Goal: Transaction & Acquisition: Subscribe to service/newsletter

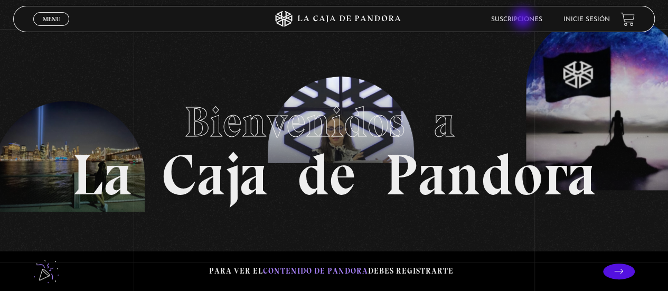
click at [524, 20] on link "Suscripciones" at bounding box center [516, 19] width 51 height 6
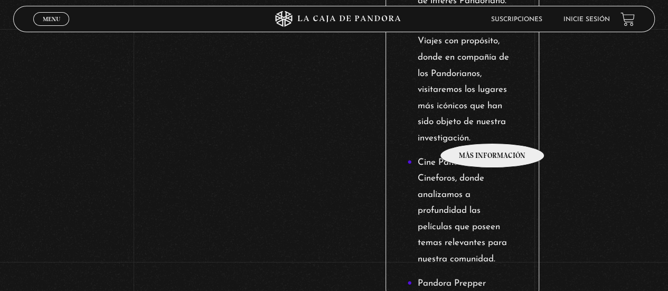
scroll to position [1533, 0]
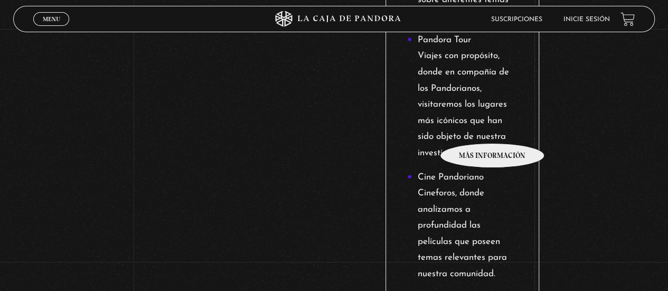
click at [493, 127] on li "Pandora Tour Viajes con propósito, donde en compañía de los Pandorianos, visita…" at bounding box center [462, 96] width 110 height 129
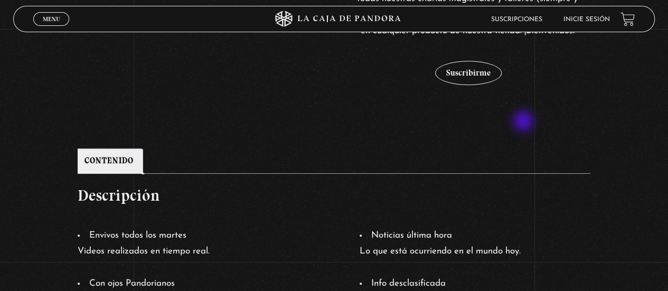
scroll to position [370, 0]
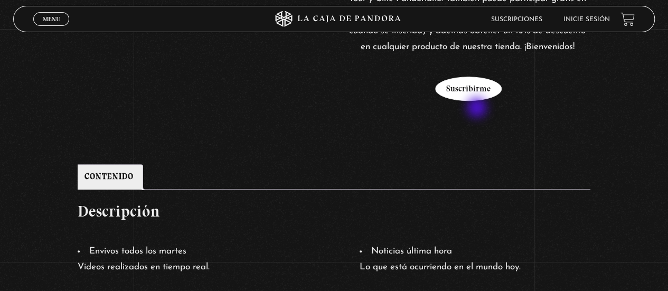
click at [478, 101] on button "Suscribirme" at bounding box center [468, 89] width 67 height 24
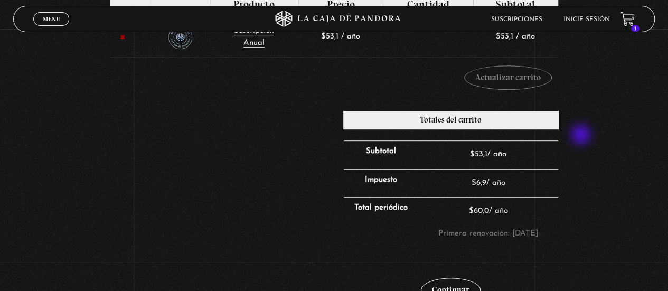
scroll to position [264, 0]
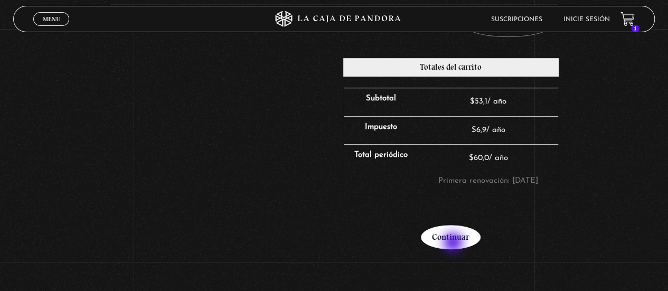
click at [454, 244] on link "Continuar" at bounding box center [451, 237] width 60 height 24
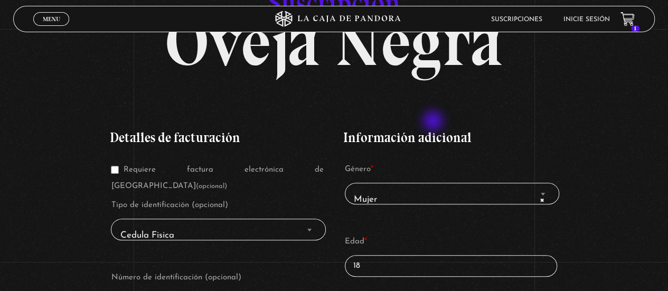
scroll to position [106, 0]
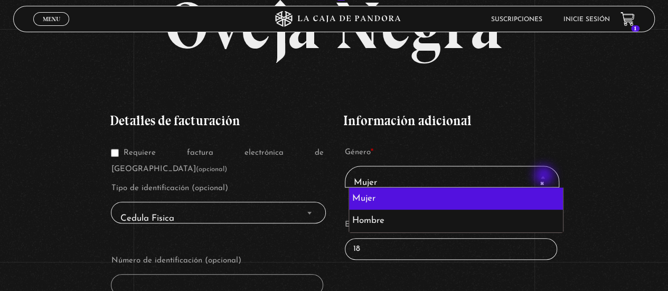
click at [545, 176] on b "Finalizar compra" at bounding box center [543, 177] width 4 height 3
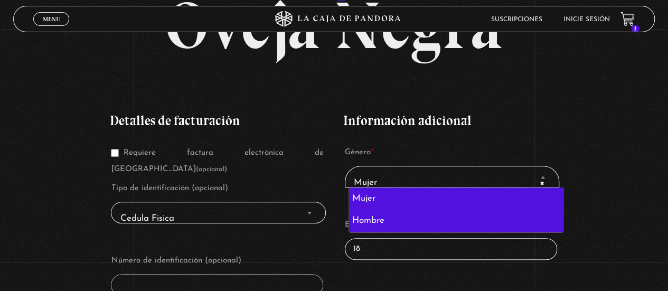
select select "hombre"
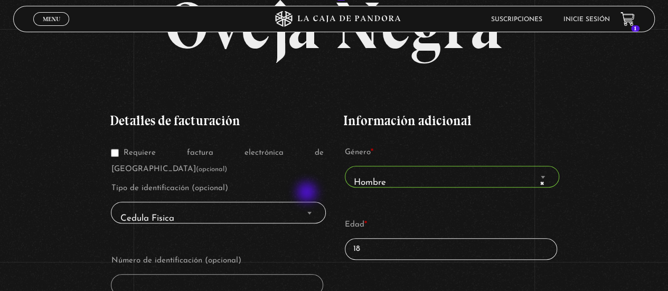
click at [308, 206] on span "Finalizar compra" at bounding box center [309, 213] width 11 height 14
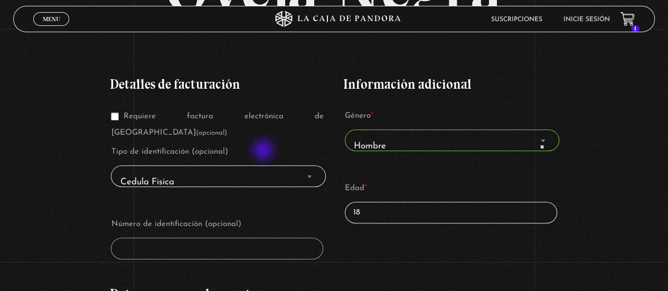
scroll to position [159, 0]
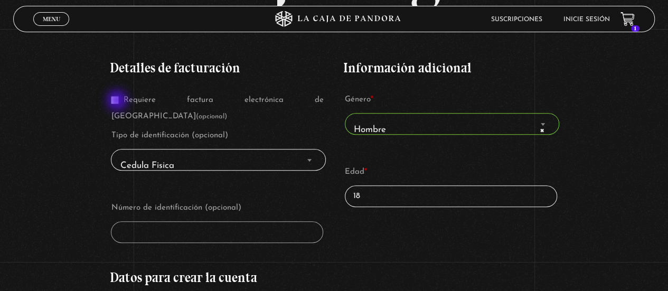
click at [118, 101] on input "Requiere factura electrónica de Costa Rica (opcional)" at bounding box center [115, 100] width 8 height 8
checkbox input "true"
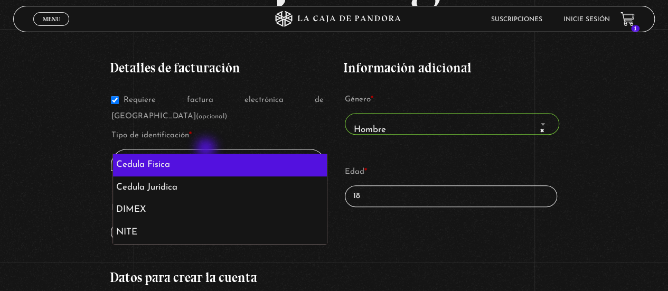
click at [207, 154] on span "Cedula Fisica" at bounding box center [219, 166] width 206 height 24
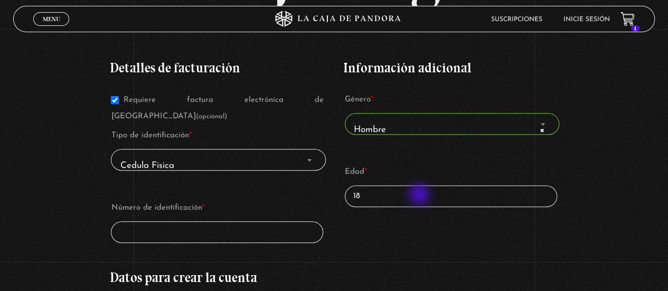
click at [421, 196] on input "18" at bounding box center [451, 196] width 212 height 22
type input "1"
type input "31"
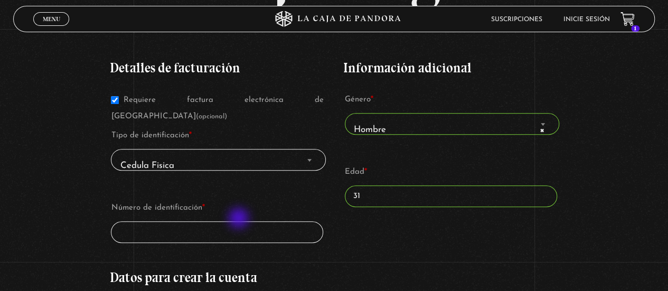
click at [240, 221] on input "Número de identificación *" at bounding box center [217, 232] width 212 height 22
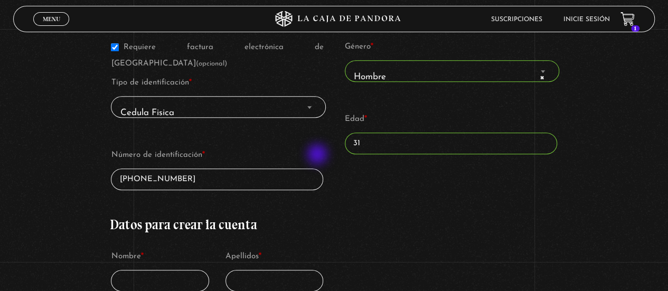
scroll to position [317, 0]
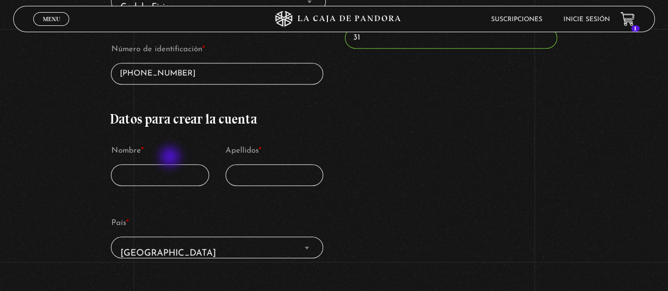
type input "1-1577-0837"
click at [170, 164] on input "Nombre *" at bounding box center [160, 175] width 98 height 22
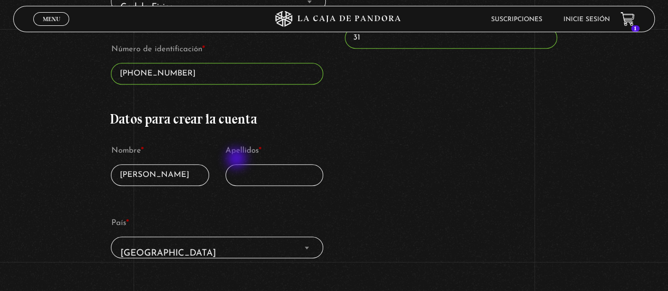
type input "William"
click at [245, 164] on input "Apellidos *" at bounding box center [275, 175] width 98 height 22
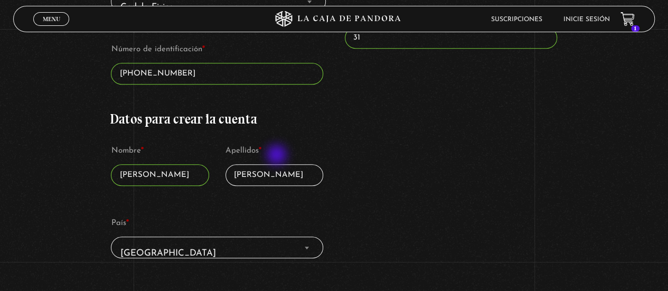
click at [278, 164] on input "Monge Jimenez" at bounding box center [275, 175] width 98 height 22
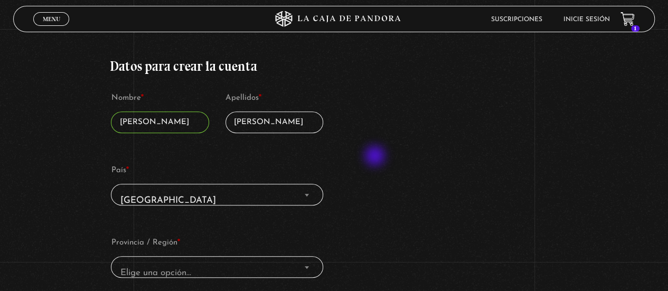
scroll to position [423, 0]
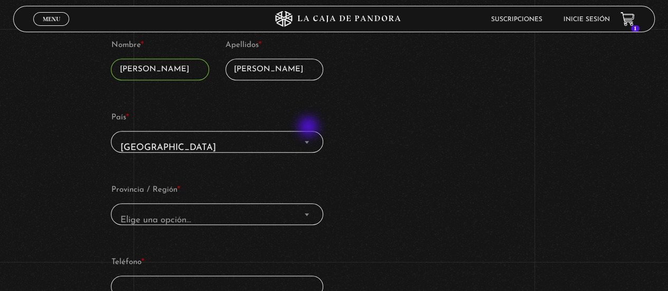
type input "Monge Jiménez"
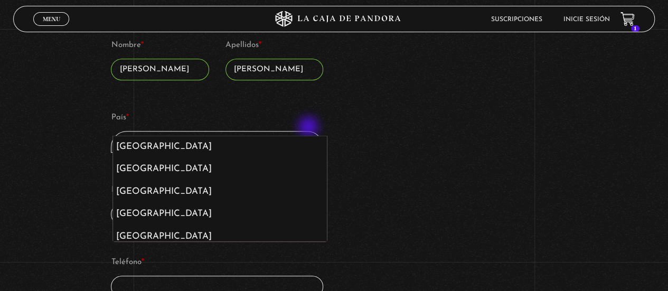
click at [310, 135] on span "País" at bounding box center [307, 142] width 11 height 14
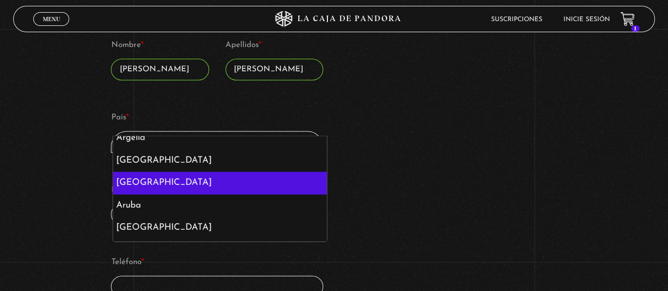
scroll to position [264, 0]
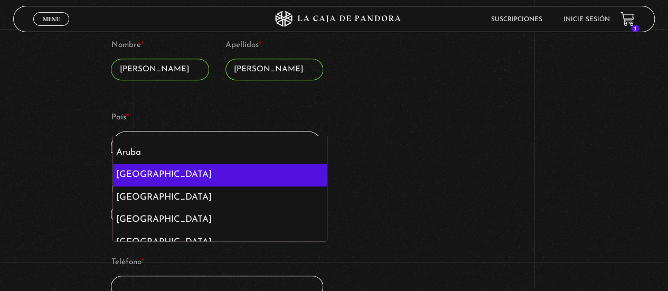
select select "AU"
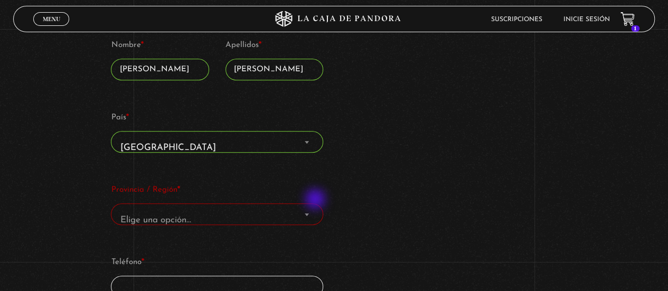
click at [312, 208] on span "Provincia / Región" at bounding box center [307, 215] width 11 height 14
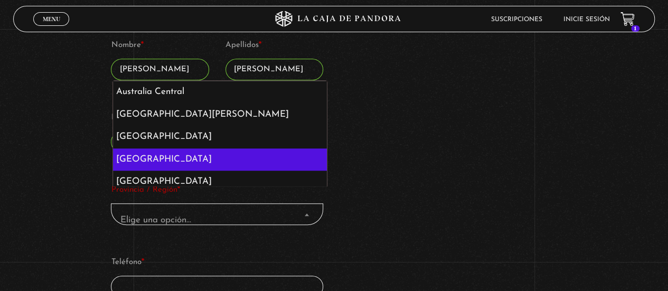
select select "QLD"
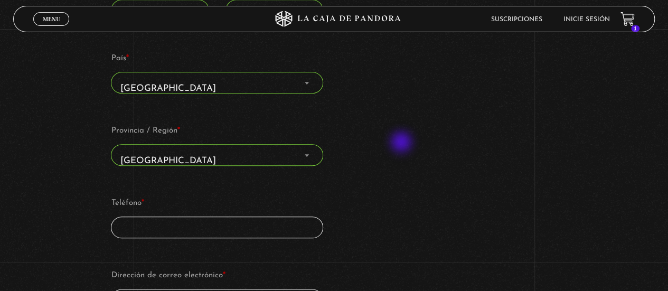
scroll to position [528, 0]
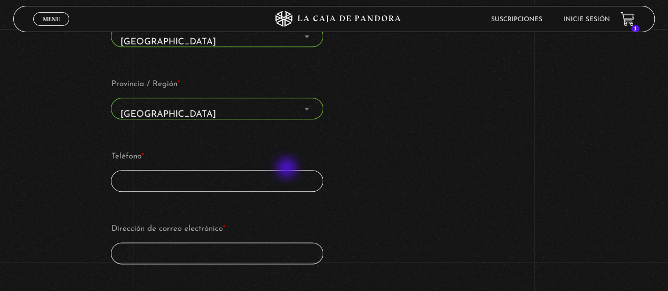
click at [288, 170] on input "Teléfono *" at bounding box center [217, 181] width 212 height 22
type input "¿"
type input "="
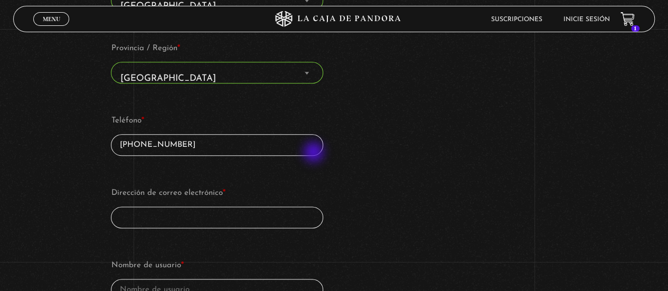
scroll to position [581, 0]
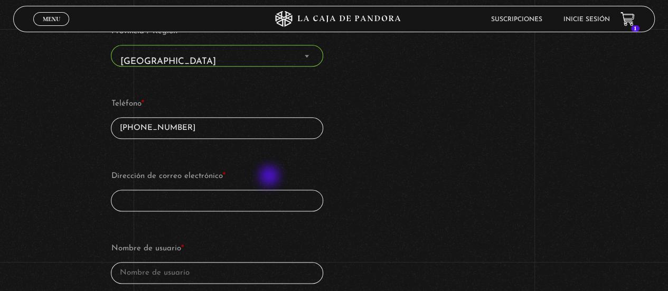
type input "+50660388444"
click at [267, 190] on input "Dirección de correo electrónico *" at bounding box center [217, 201] width 212 height 22
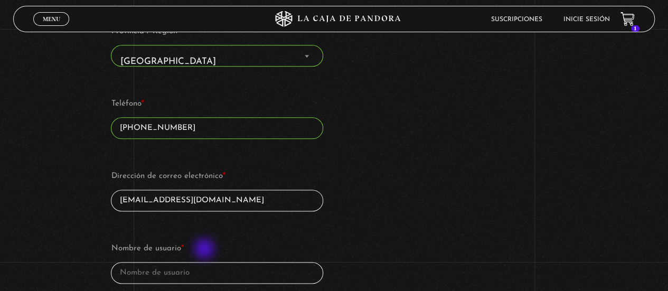
type input "willmonji@hotmail.com"
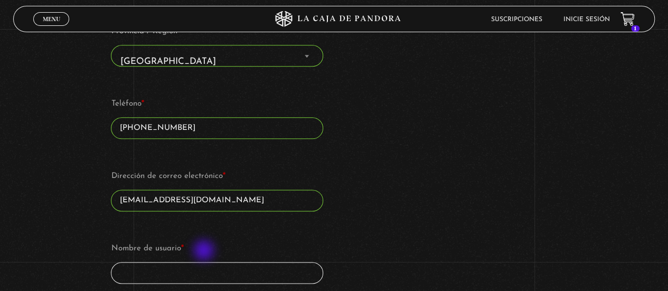
click at [205, 262] on input "Nombre de usuario *" at bounding box center [217, 273] width 212 height 22
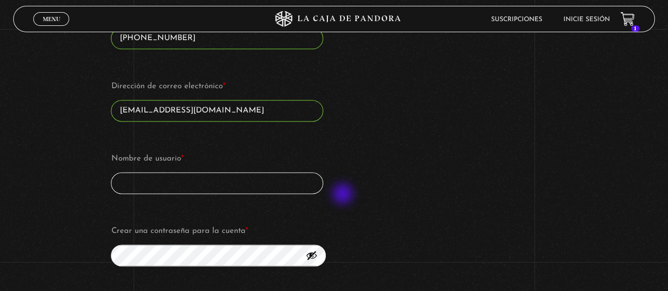
scroll to position [687, 0]
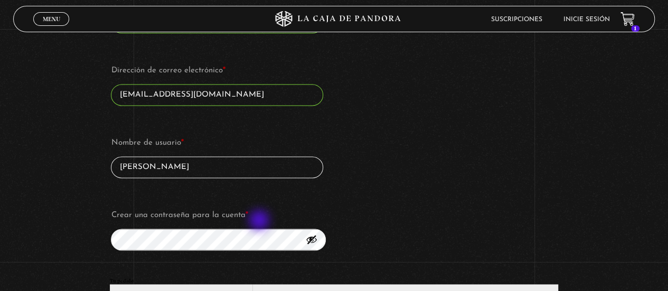
type input "William Monge"
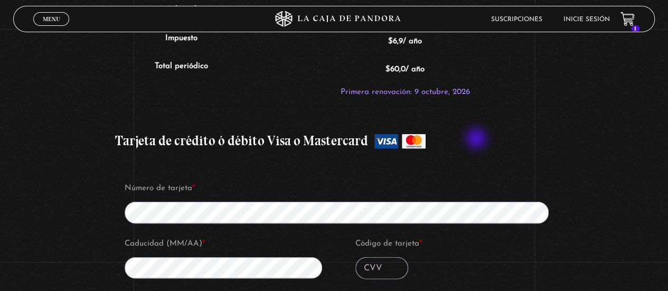
scroll to position [1110, 0]
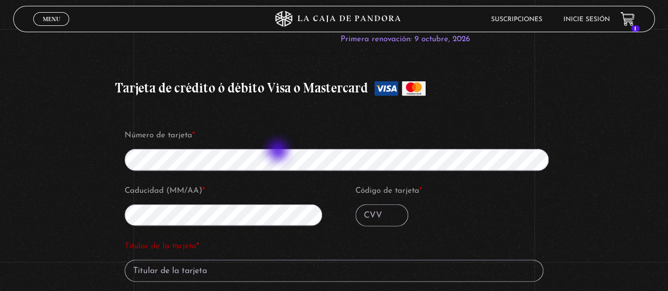
type input "060"
type input "MR W MONGE JIMENEZ"
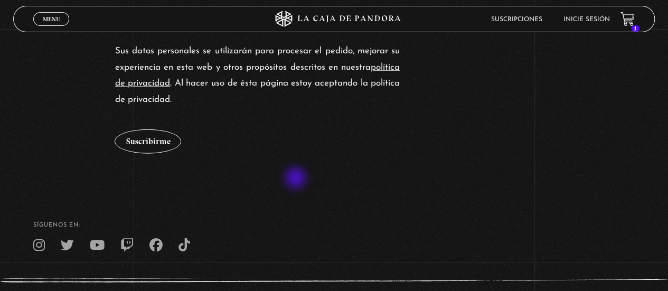
scroll to position [1396, 0]
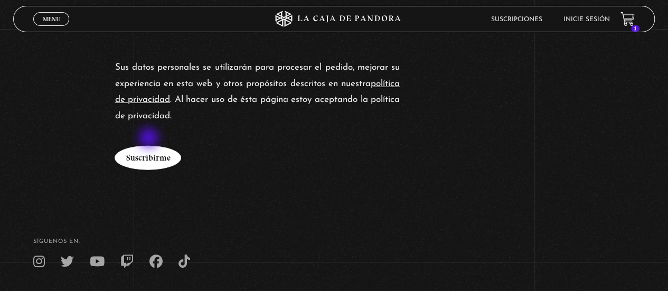
click at [150, 146] on button "Suscribirme" at bounding box center [148, 158] width 67 height 24
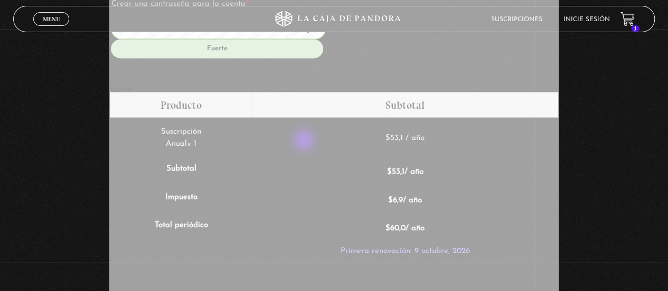
scroll to position [1321, 0]
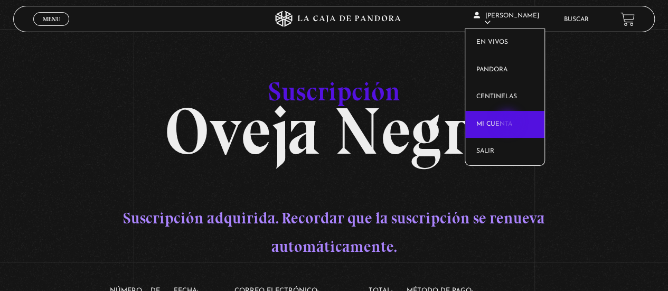
click at [509, 123] on link "Mi cuenta" at bounding box center [505, 124] width 79 height 27
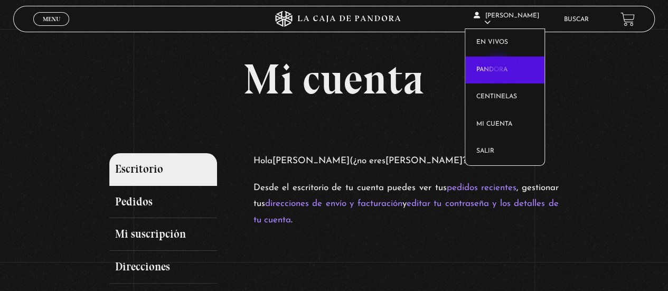
click at [499, 68] on link "Pandora" at bounding box center [505, 70] width 79 height 27
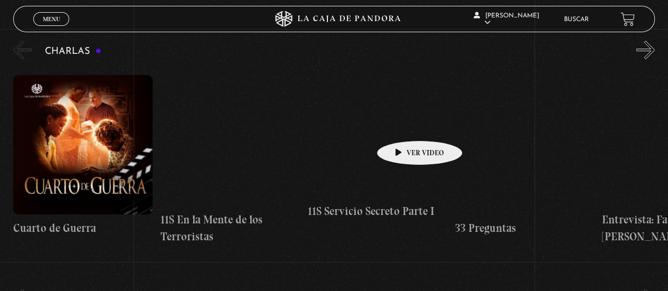
scroll to position [211, 0]
